Goal: Task Accomplishment & Management: Manage account settings

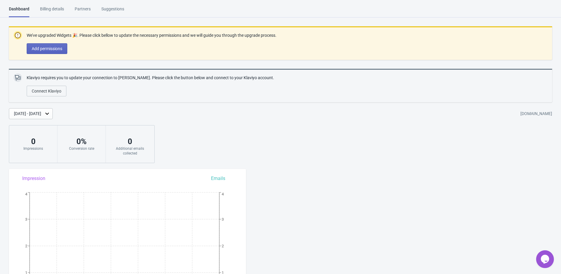
click at [48, 10] on div "Billing details" at bounding box center [52, 11] width 24 height 10
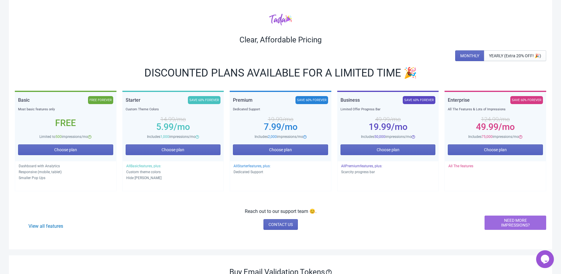
scroll to position [33, 0]
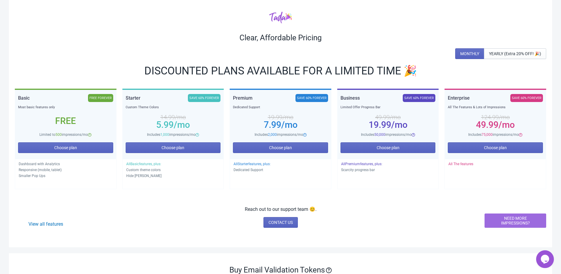
click at [503, 221] on span "NEED MORE IMPRESSIONS?" at bounding box center [516, 220] width 52 height 9
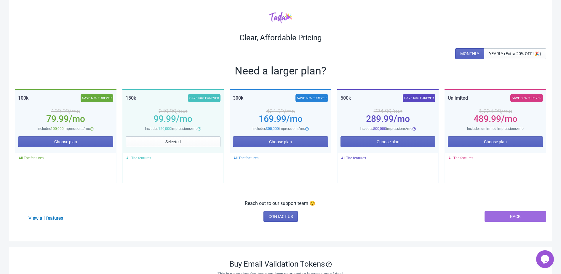
click at [489, 215] on button "BACK" at bounding box center [516, 216] width 62 height 11
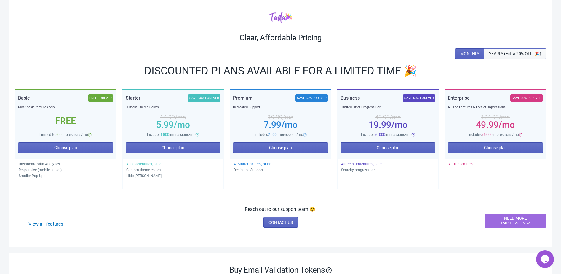
click at [499, 57] on button "YEARLY (Extra 20% OFF! 🎉)" at bounding box center [515, 53] width 62 height 11
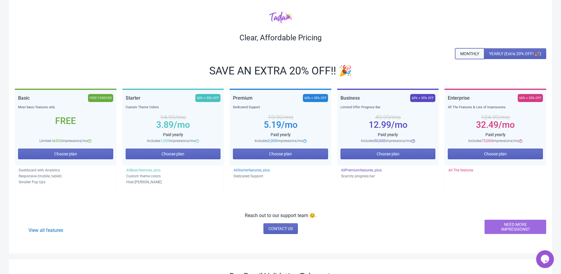
click at [473, 54] on span "MONTHLY" at bounding box center [469, 53] width 19 height 5
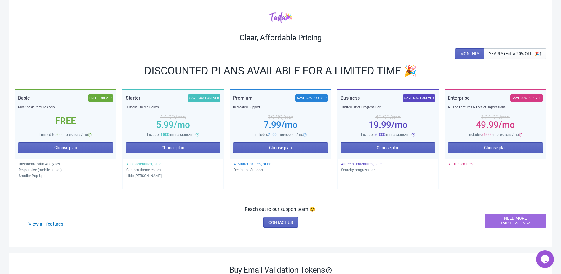
click at [498, 220] on span "NEED MORE IMPRESSIONS?" at bounding box center [516, 220] width 52 height 9
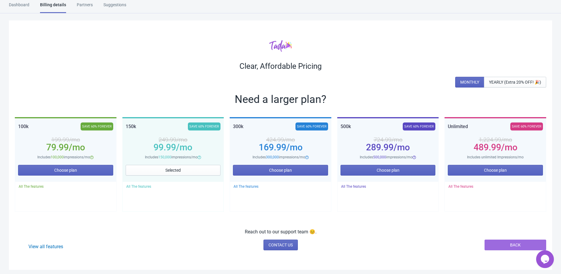
scroll to position [0, 0]
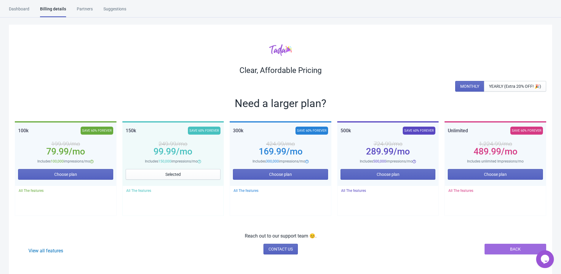
click at [22, 13] on div "Dashboard" at bounding box center [19, 11] width 20 height 10
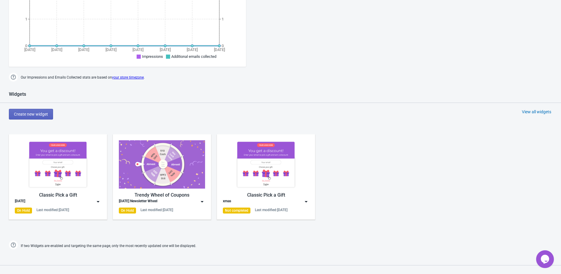
scroll to position [255, 0]
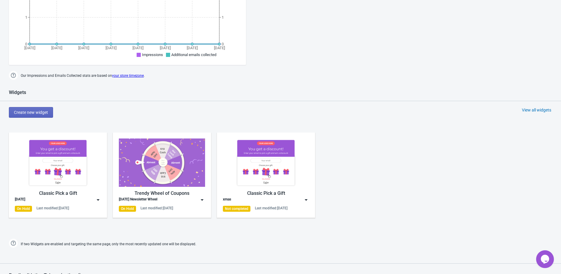
click at [73, 198] on div "Halloween 2025" at bounding box center [58, 200] width 86 height 6
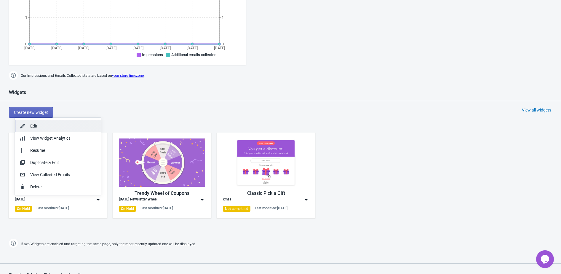
click at [51, 126] on div "Edit" at bounding box center [63, 126] width 66 height 6
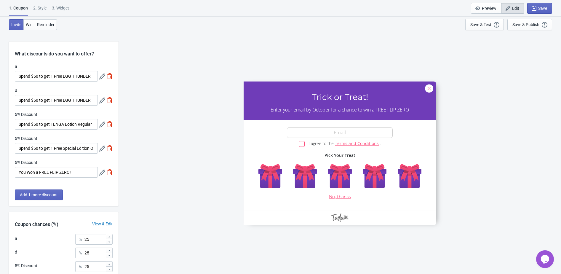
click at [40, 9] on div "2 . Style" at bounding box center [39, 10] width 13 height 10
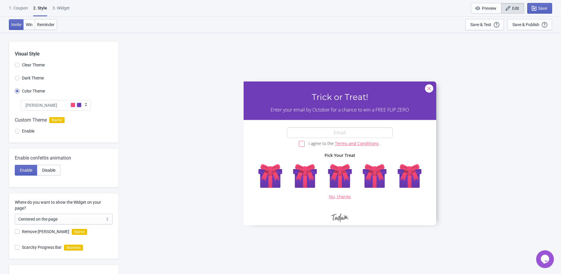
click at [63, 108] on div "Tada" at bounding box center [56, 105] width 70 height 11
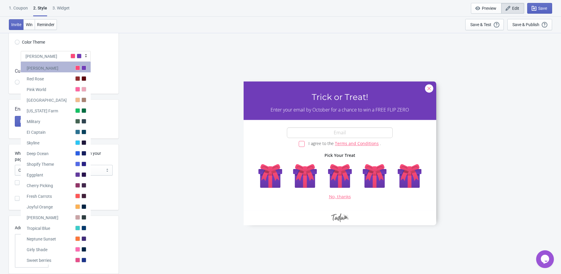
scroll to position [65, 0]
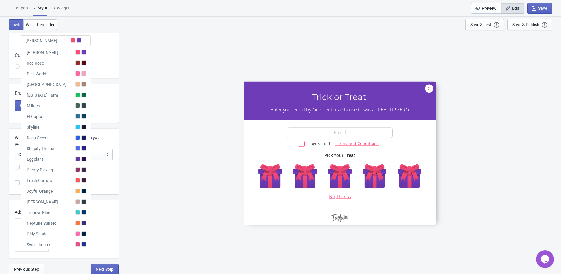
click at [157, 86] on div "a Trick or Treat! Enter your email by October for a chance to win a FREE FLIP Z…" at bounding box center [340, 153] width 437 height 241
click at [80, 42] on span at bounding box center [79, 40] width 5 height 5
radio input "true"
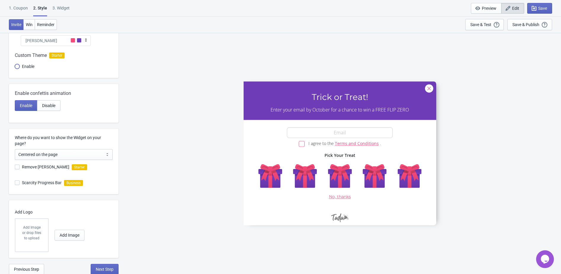
click at [17, 66] on input "Enable" at bounding box center [17, 69] width 5 height 11
radio input "true"
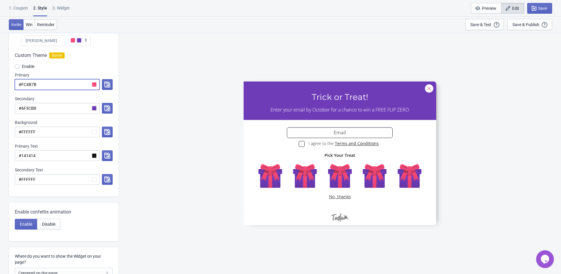
click at [96, 84] on input "#FC4B7B" at bounding box center [57, 84] width 85 height 11
click at [108, 73] on div "Primary" at bounding box center [64, 75] width 98 height 6
click at [108, 79] on button "button" at bounding box center [107, 84] width 11 height 11
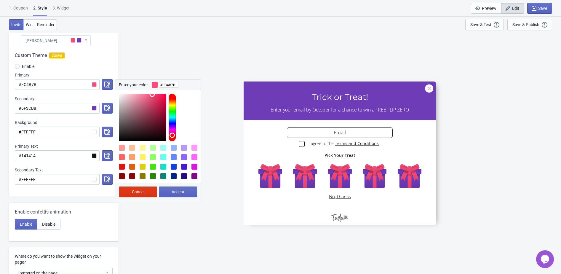
click at [162, 165] on div at bounding box center [163, 167] width 6 height 6
type input "#14E1C9"
click at [176, 193] on span "Accept" at bounding box center [178, 191] width 13 height 5
radio input "true"
type input "#14E1C9"
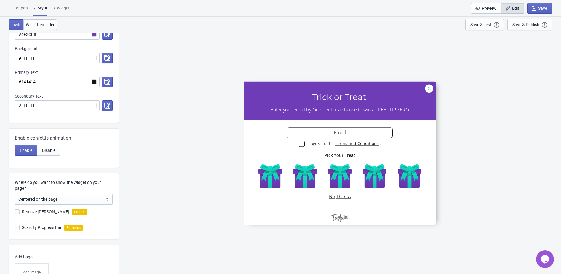
scroll to position [184, 0]
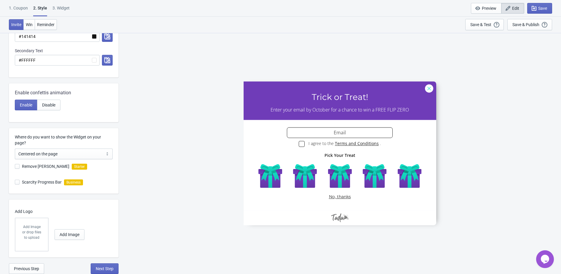
click at [19, 167] on span at bounding box center [17, 166] width 5 height 5
click at [15, 167] on input "Remove Tada Branding" at bounding box center [15, 169] width 0 height 11
checkbox input "true"
radio input "true"
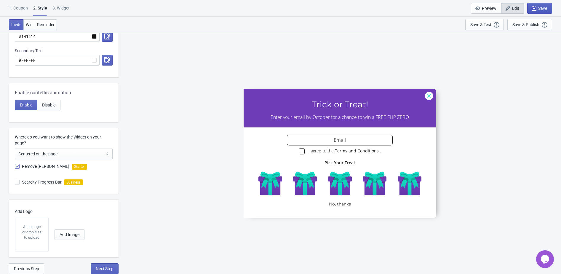
click at [544, 5] on span "Save" at bounding box center [539, 8] width 15 height 6
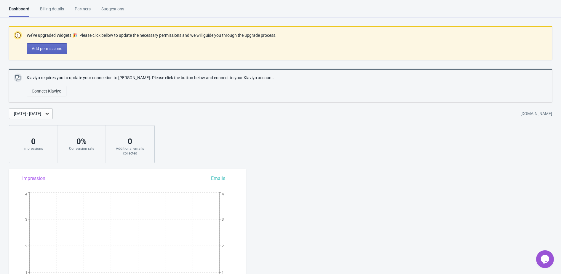
click at [50, 7] on div "Billing details" at bounding box center [52, 11] width 24 height 10
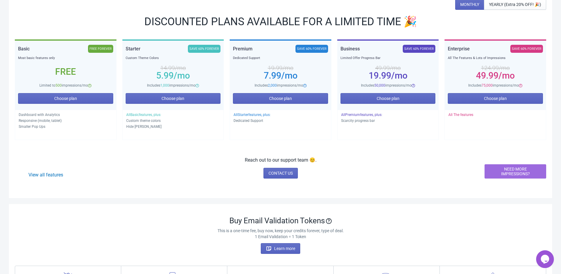
scroll to position [28, 0]
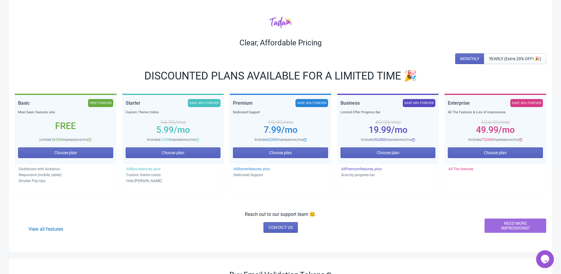
click at [511, 225] on span "NEED MORE IMPRESSIONS?" at bounding box center [516, 225] width 52 height 9
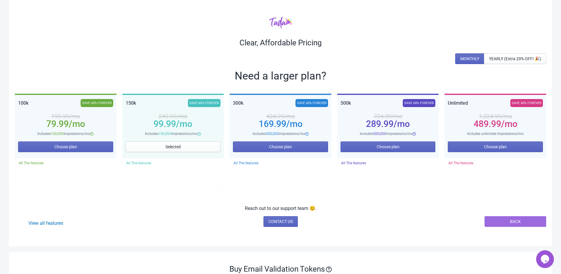
click at [529, 220] on button "BACK" at bounding box center [516, 221] width 62 height 11
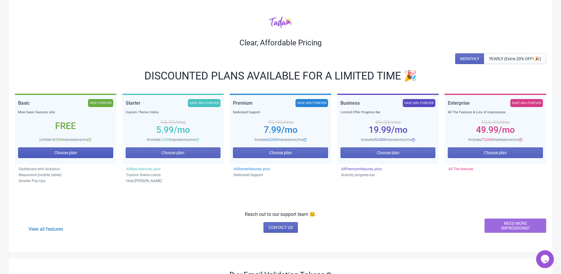
click at [90, 151] on button "Choose plan" at bounding box center [65, 152] width 95 height 11
click at [498, 223] on span "NEED MORE IMPRESSIONS?" at bounding box center [516, 225] width 52 height 9
